Goal: Task Accomplishment & Management: Complete application form

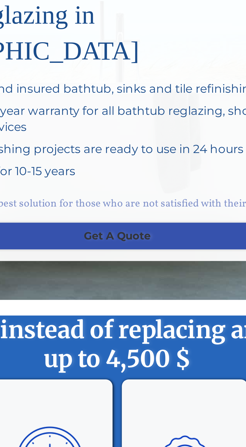
click at [136, 170] on link "Get A Quote" at bounding box center [123, 176] width 196 height 12
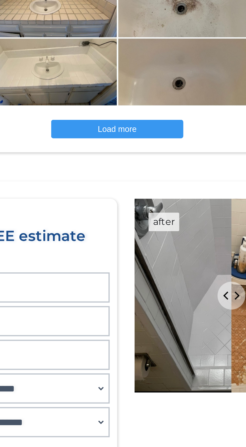
scroll to position [468, 0]
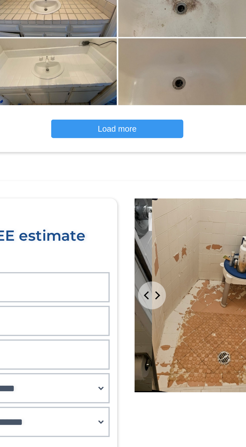
type input "**"
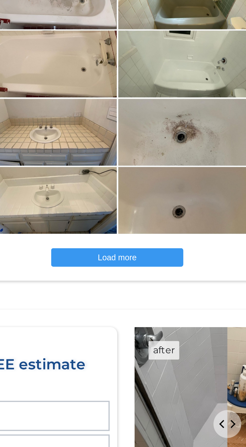
click at [96, 195] on img at bounding box center [93, 196] width 60 height 60
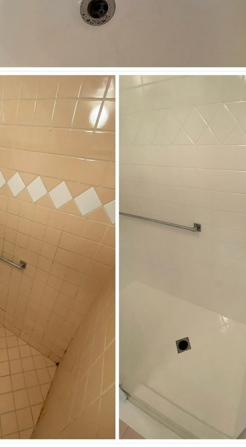
scroll to position [448, 0]
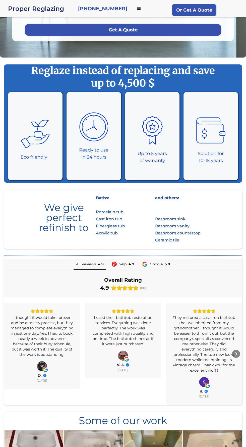
scroll to position [147, 0]
